Goal: Entertainment & Leisure: Browse casually

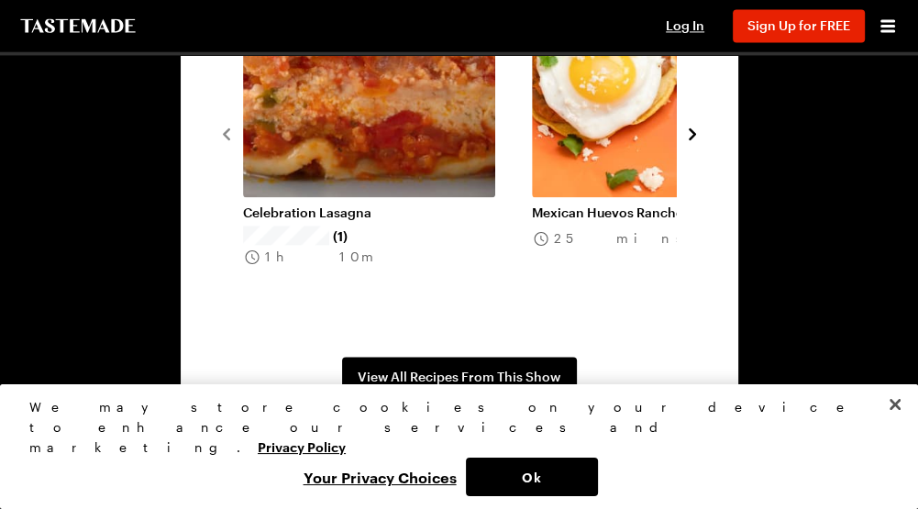
scroll to position [1834, 0]
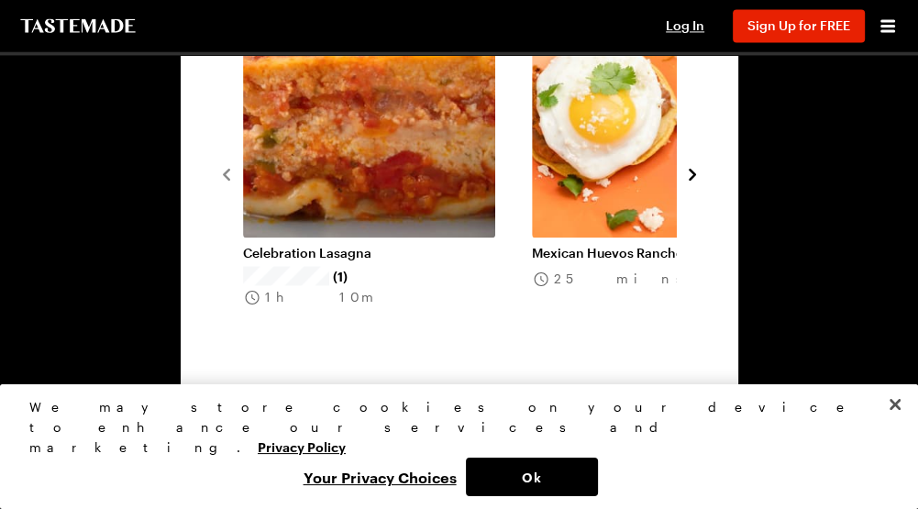
click at [684, 166] on icon "navigate to next item" at bounding box center [692, 174] width 18 height 18
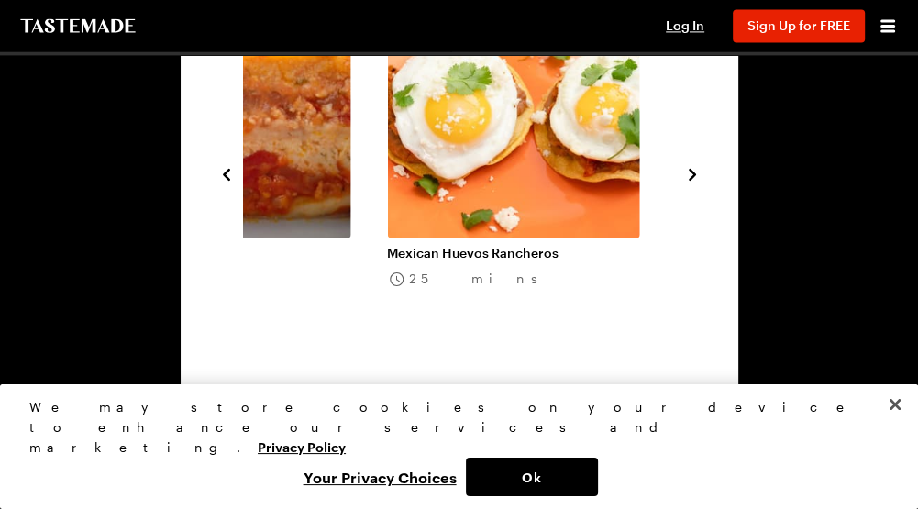
click at [684, 166] on icon "navigate to next item" at bounding box center [692, 174] width 18 height 18
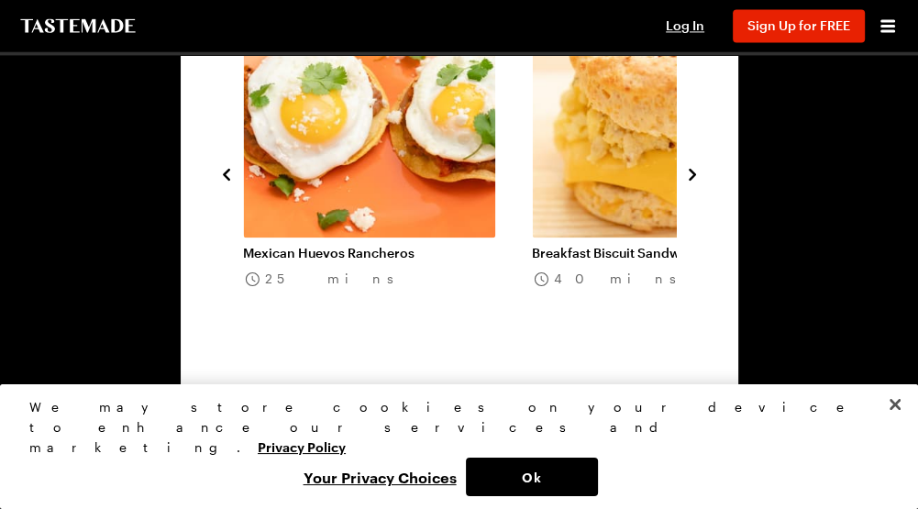
click at [684, 166] on icon "navigate to next item" at bounding box center [692, 174] width 18 height 18
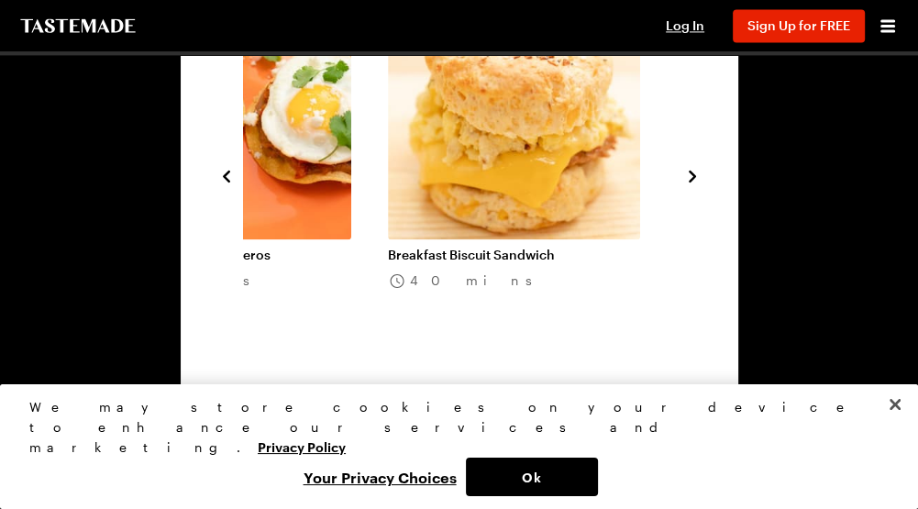
scroll to position [1742, 0]
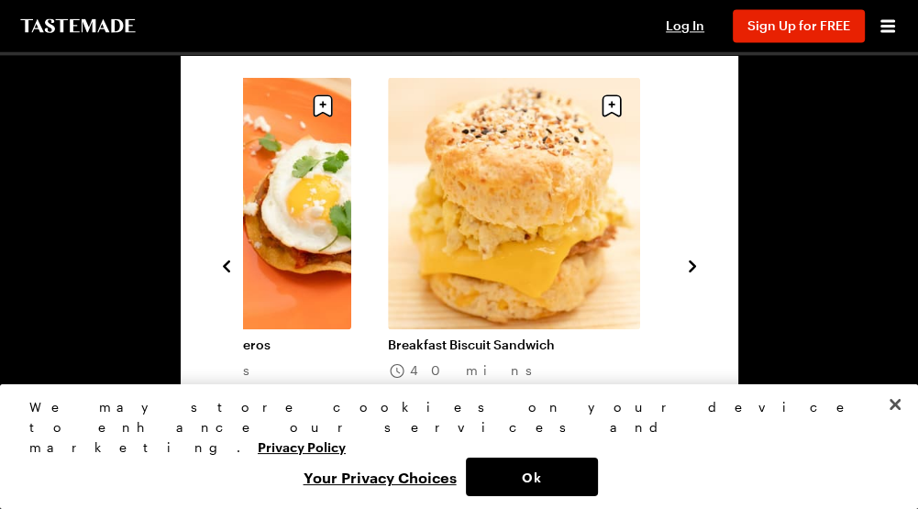
click at [695, 262] on icon "navigate to next item" at bounding box center [692, 266] width 18 height 18
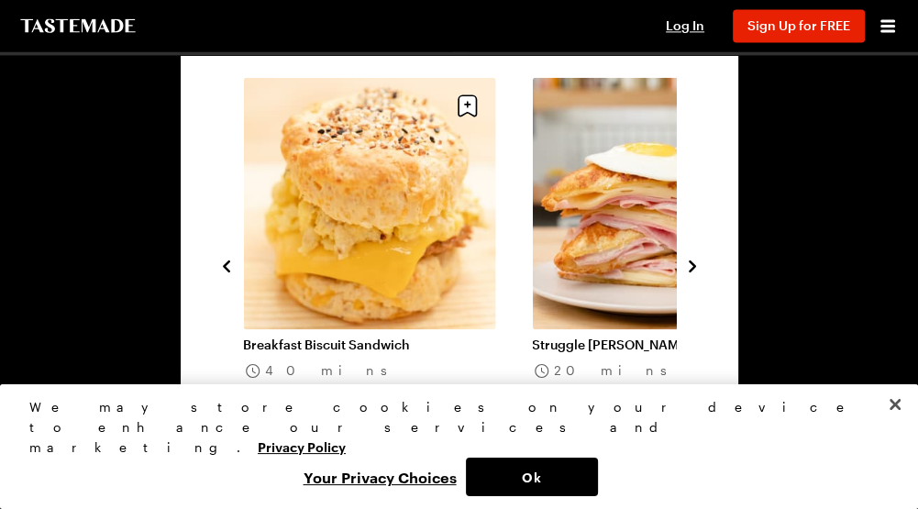
click at [695, 262] on icon "navigate to next item" at bounding box center [692, 266] width 18 height 18
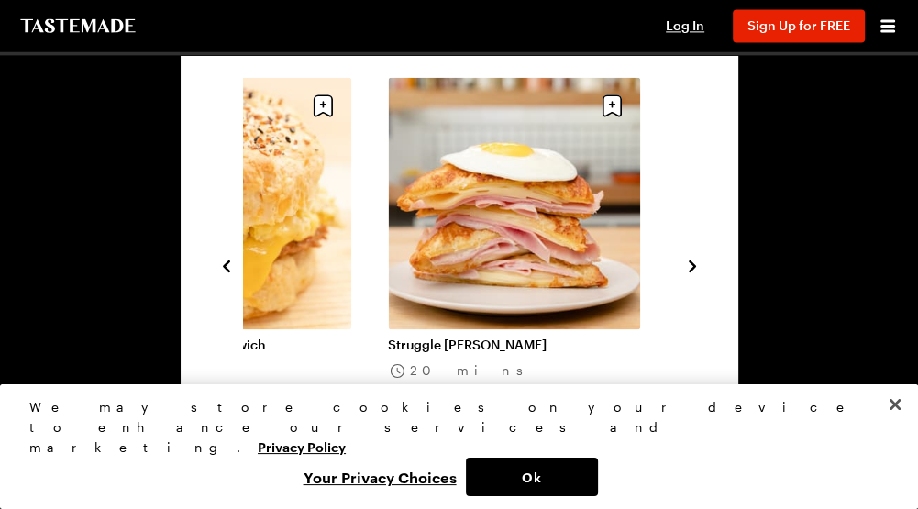
click at [695, 262] on icon "navigate to next item" at bounding box center [692, 266] width 18 height 18
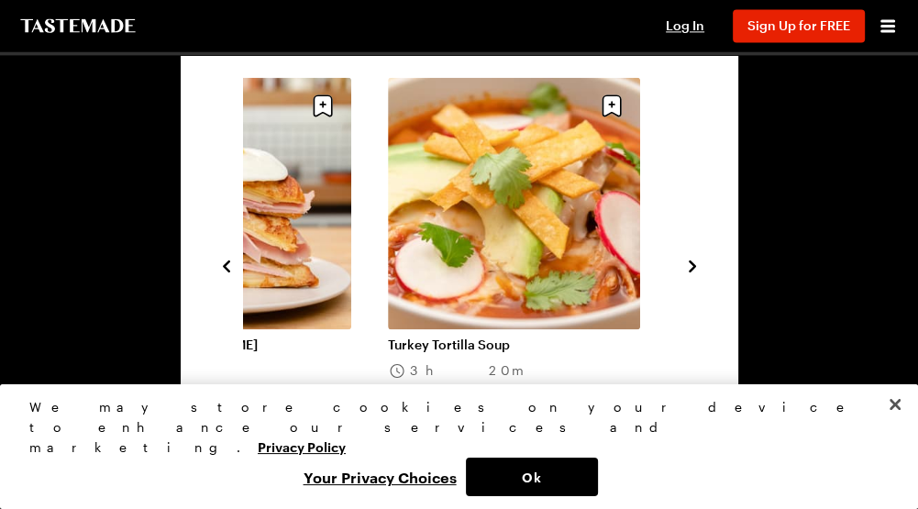
click at [695, 262] on icon "navigate to next item" at bounding box center [692, 266] width 18 height 18
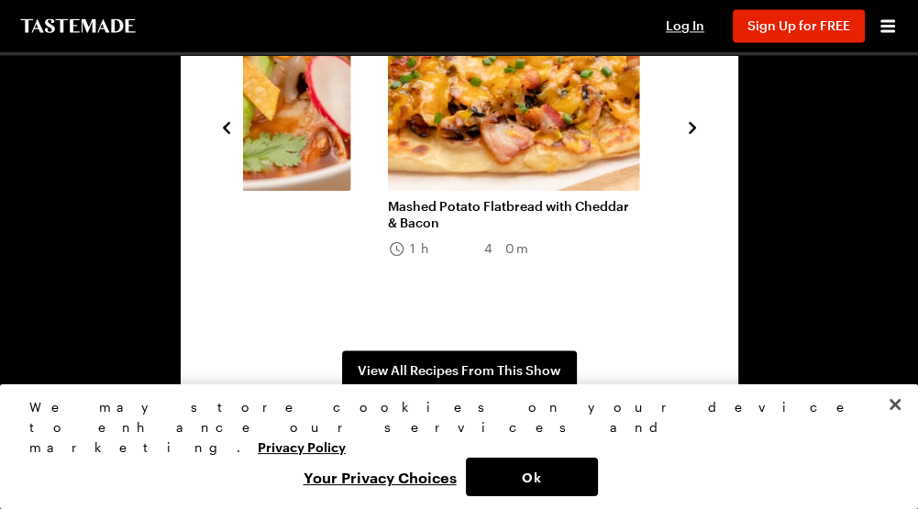
scroll to position [1926, 0]
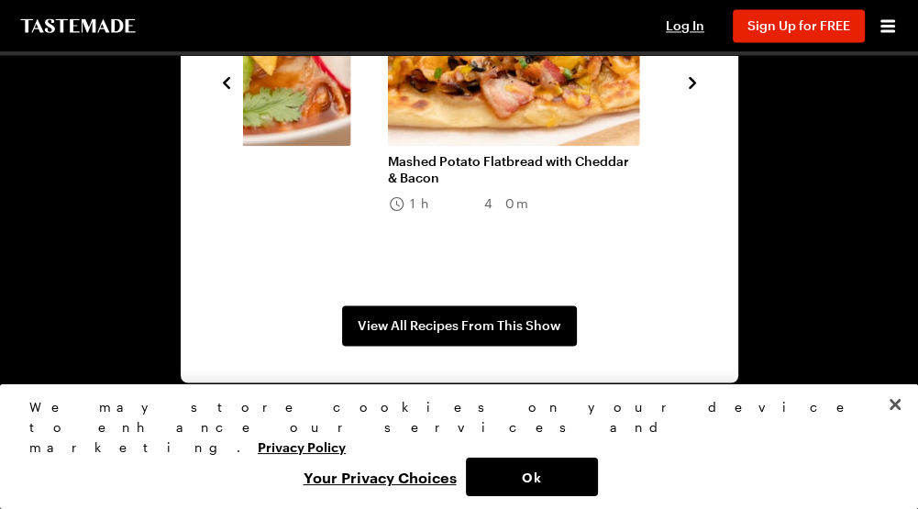
click at [690, 87] on icon "navigate to next item" at bounding box center [692, 82] width 7 height 12
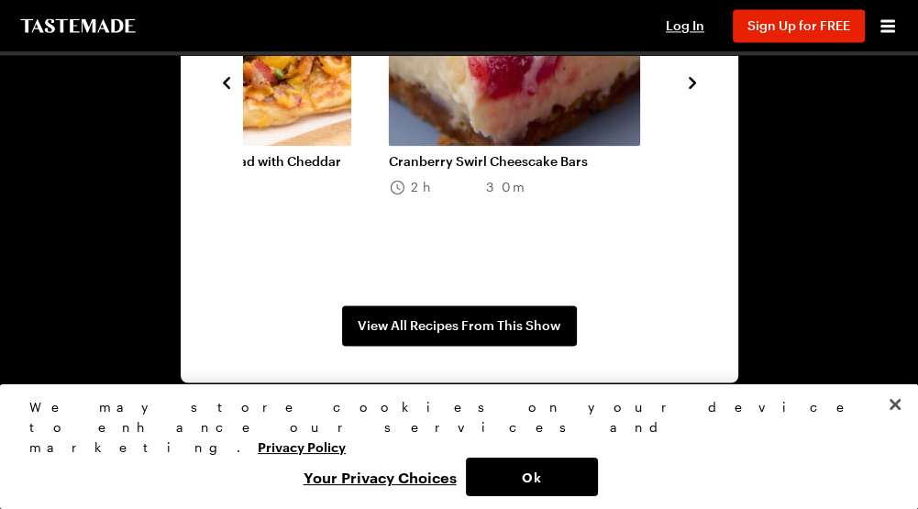
click at [690, 87] on icon "navigate to next item" at bounding box center [692, 82] width 7 height 12
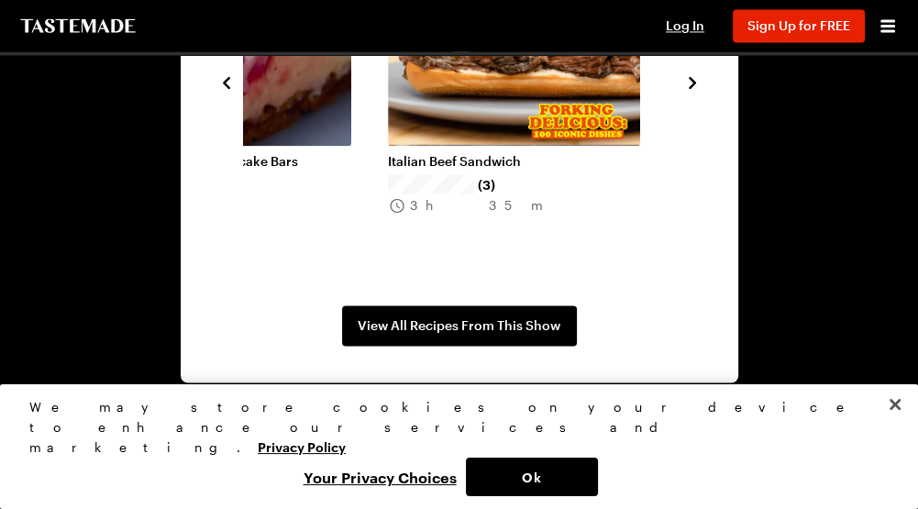
scroll to position [1834, 0]
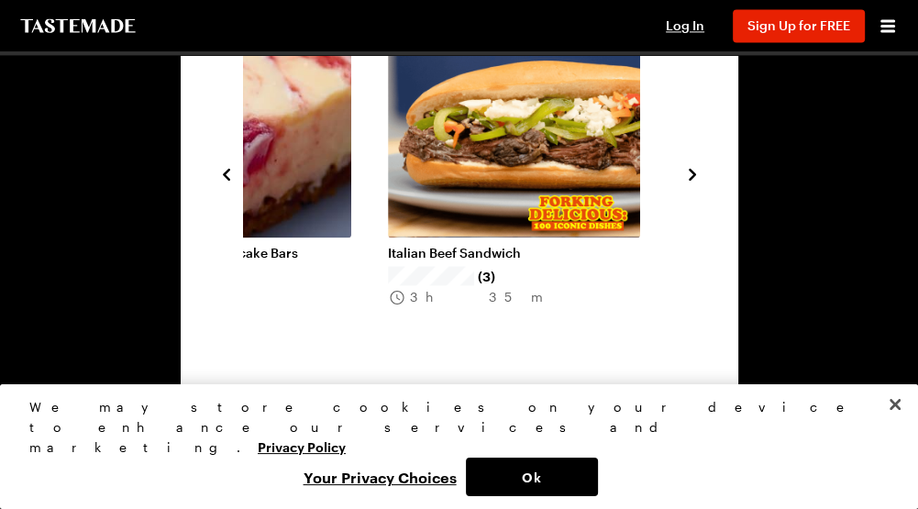
click at [686, 170] on icon "navigate to next item" at bounding box center [692, 174] width 18 height 18
